Goal: Book appointment/travel/reservation

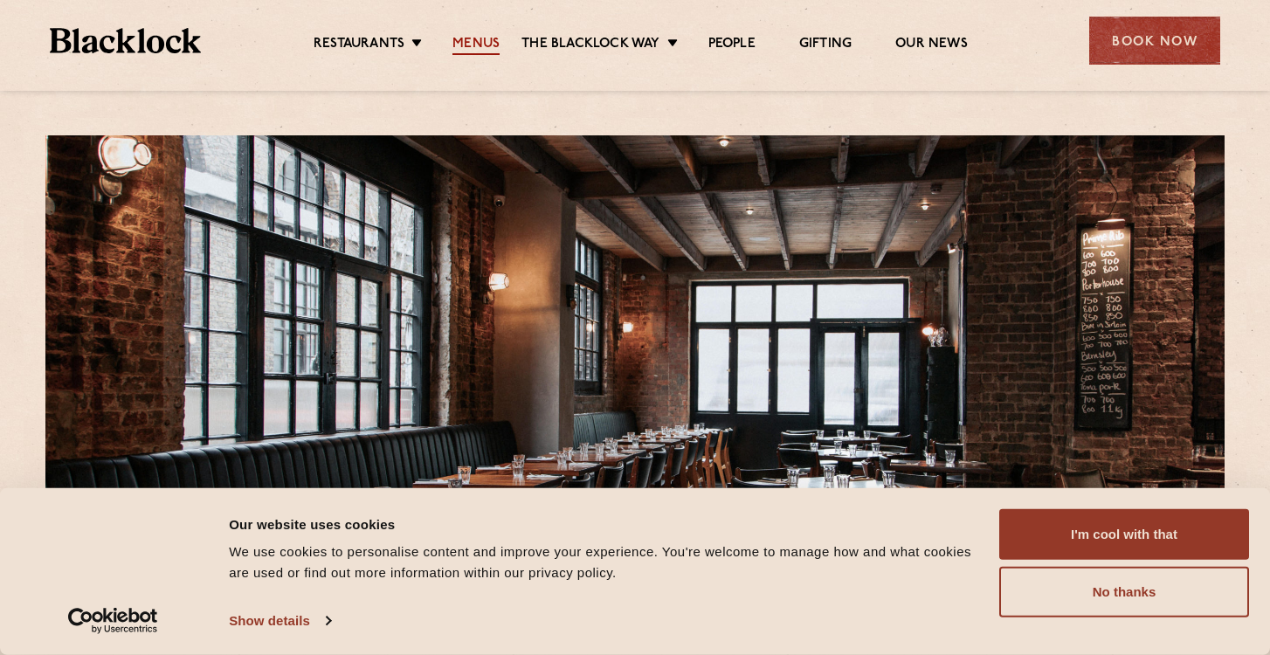
click at [490, 41] on link "Menus" at bounding box center [476, 45] width 47 height 19
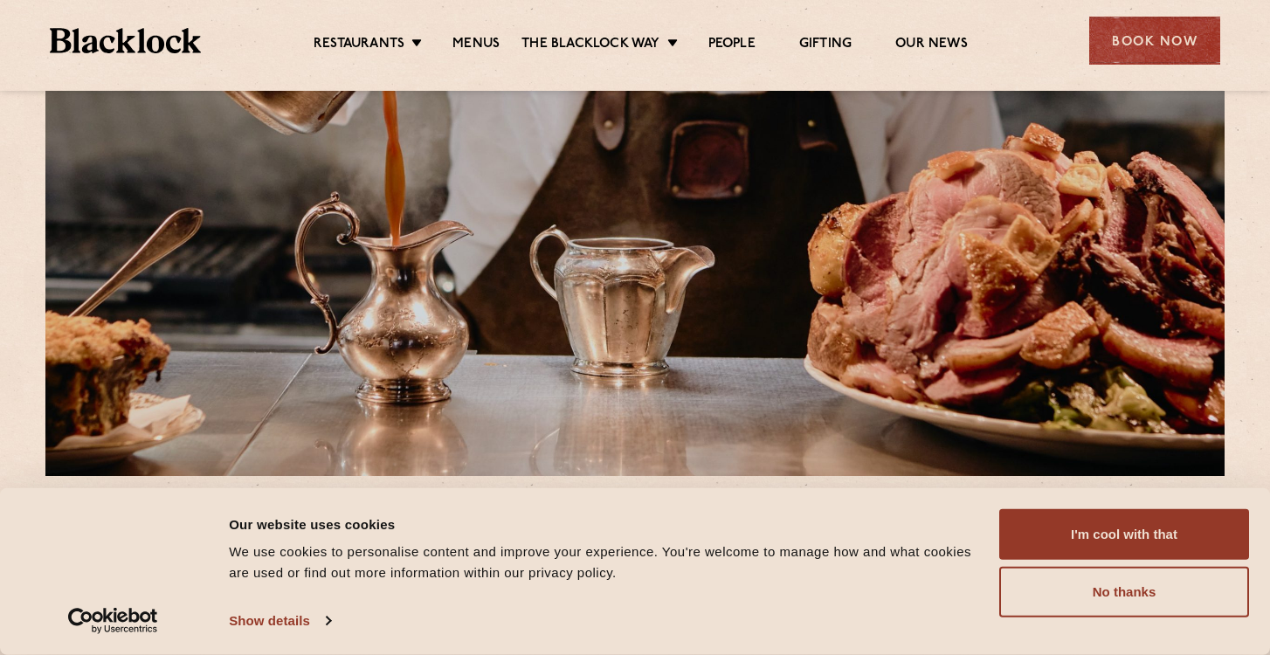
scroll to position [211, 0]
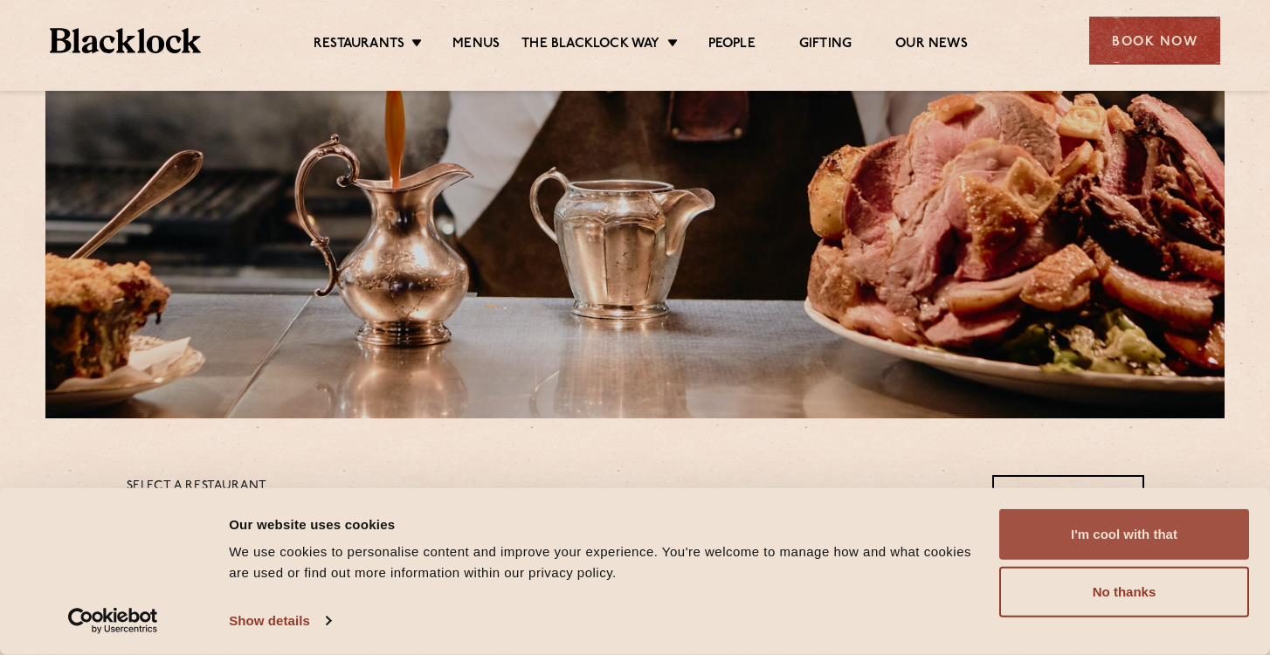
click at [1077, 523] on button "I'm cool with that" at bounding box center [1125, 534] width 250 height 51
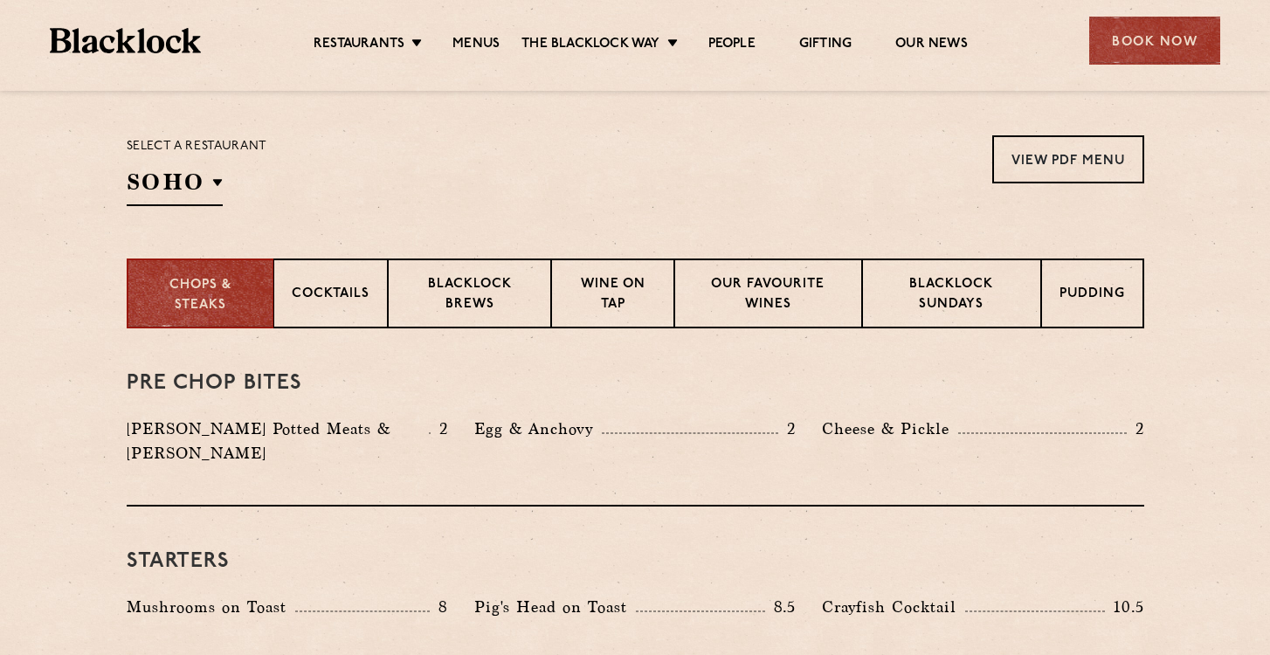
scroll to position [552, 0]
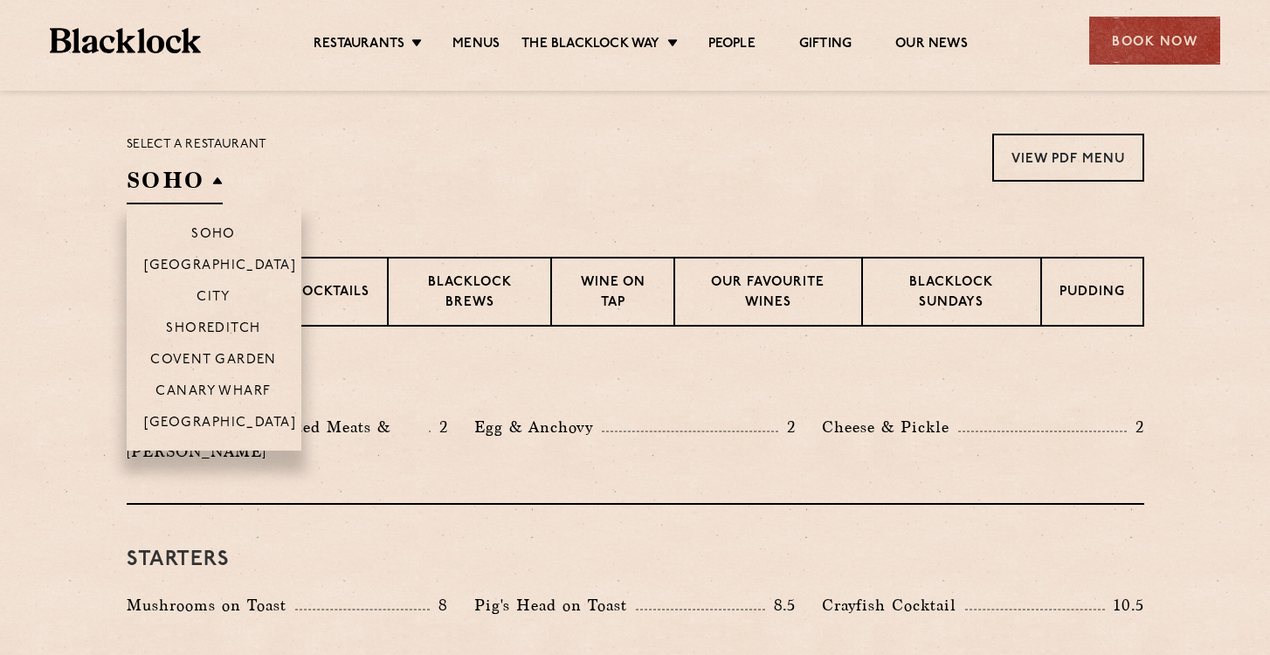
click at [209, 169] on h2 "SOHO" at bounding box center [175, 184] width 96 height 39
click at [211, 325] on p "Shoreditch" at bounding box center [213, 330] width 95 height 17
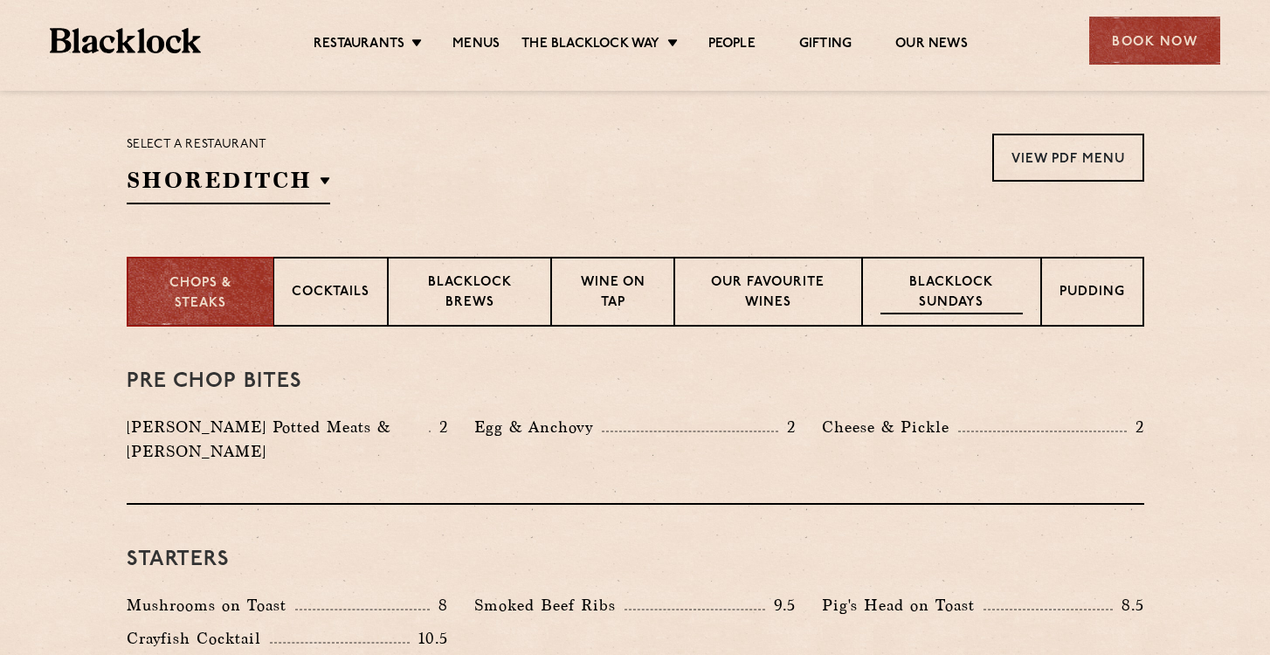
click at [935, 290] on p "Blacklock Sundays" at bounding box center [952, 293] width 142 height 41
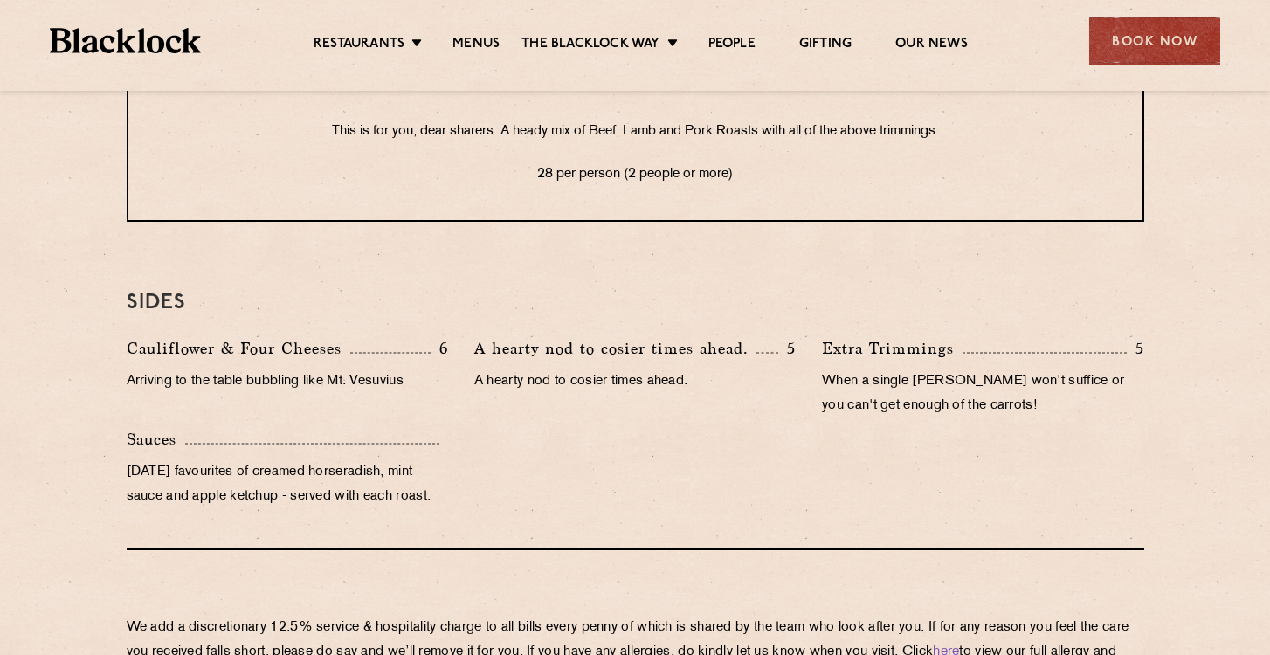
scroll to position [1630, 0]
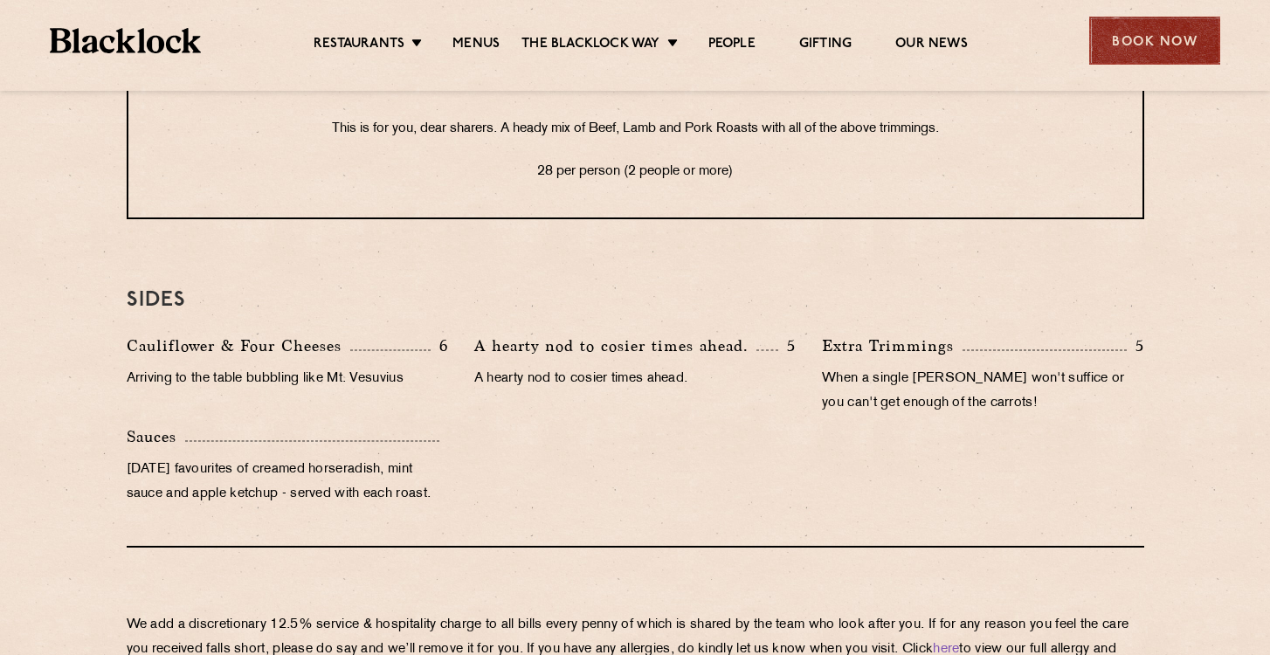
click at [1113, 45] on div "Book Now" at bounding box center [1155, 41] width 131 height 48
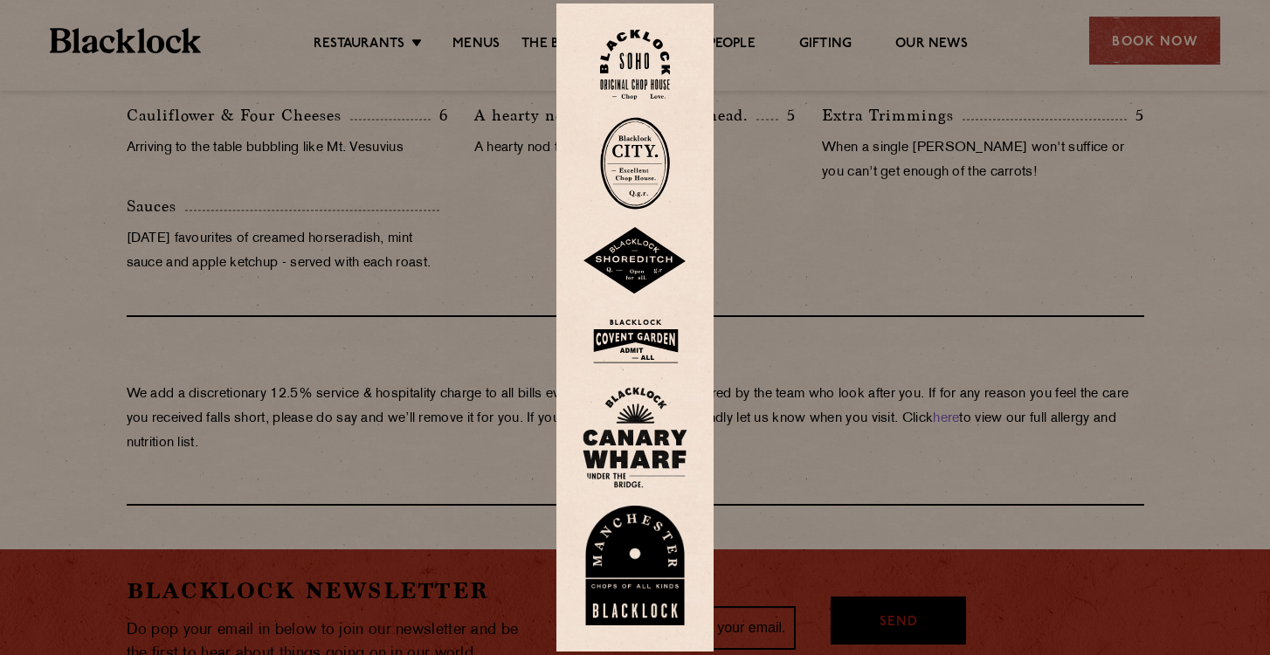
scroll to position [1861, 0]
click at [622, 259] on img at bounding box center [635, 261] width 105 height 68
